Goal: Download file/media

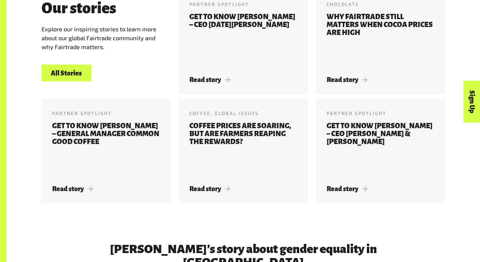
scroll to position [802, 0]
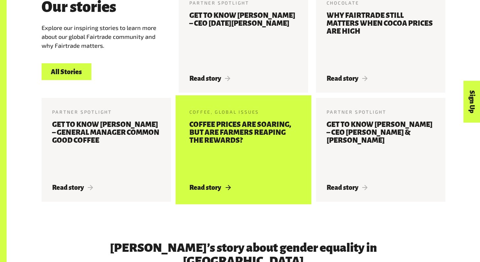
click at [203, 144] on h3 "Coffee prices are soaring, but are farmers reaping the rewards?" at bounding box center [243, 148] width 108 height 55
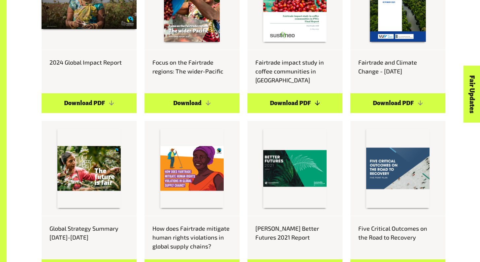
scroll to position [454, 0]
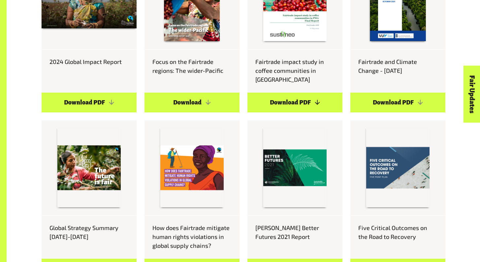
click at [295, 94] on link "Download PDF" at bounding box center [294, 103] width 95 height 20
click at [75, 97] on link "Download PDF" at bounding box center [89, 103] width 95 height 20
